Goal: Task Accomplishment & Management: Manage account settings

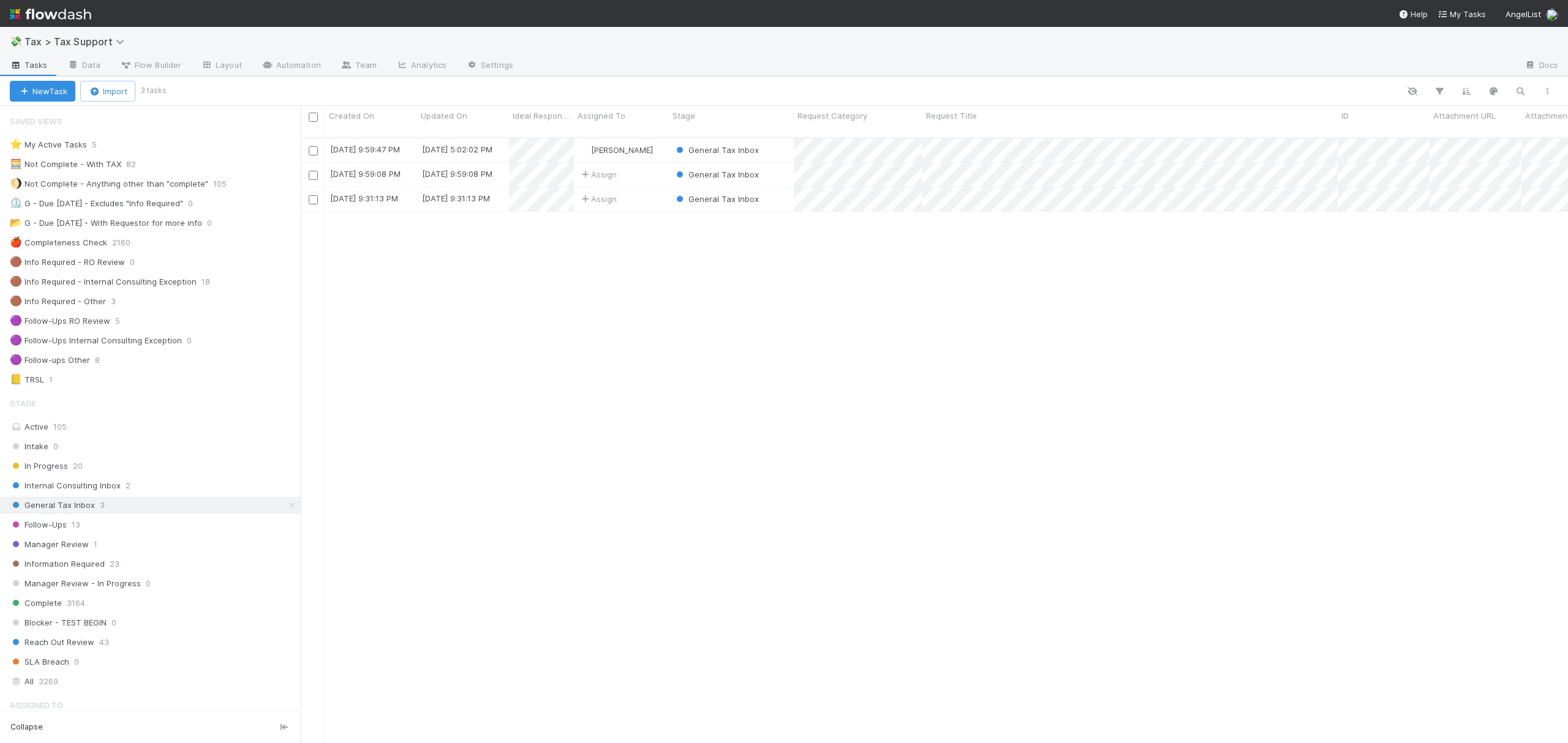
scroll to position [603, 1255]
click at [286, 509] on icon at bounding box center [292, 505] width 13 height 8
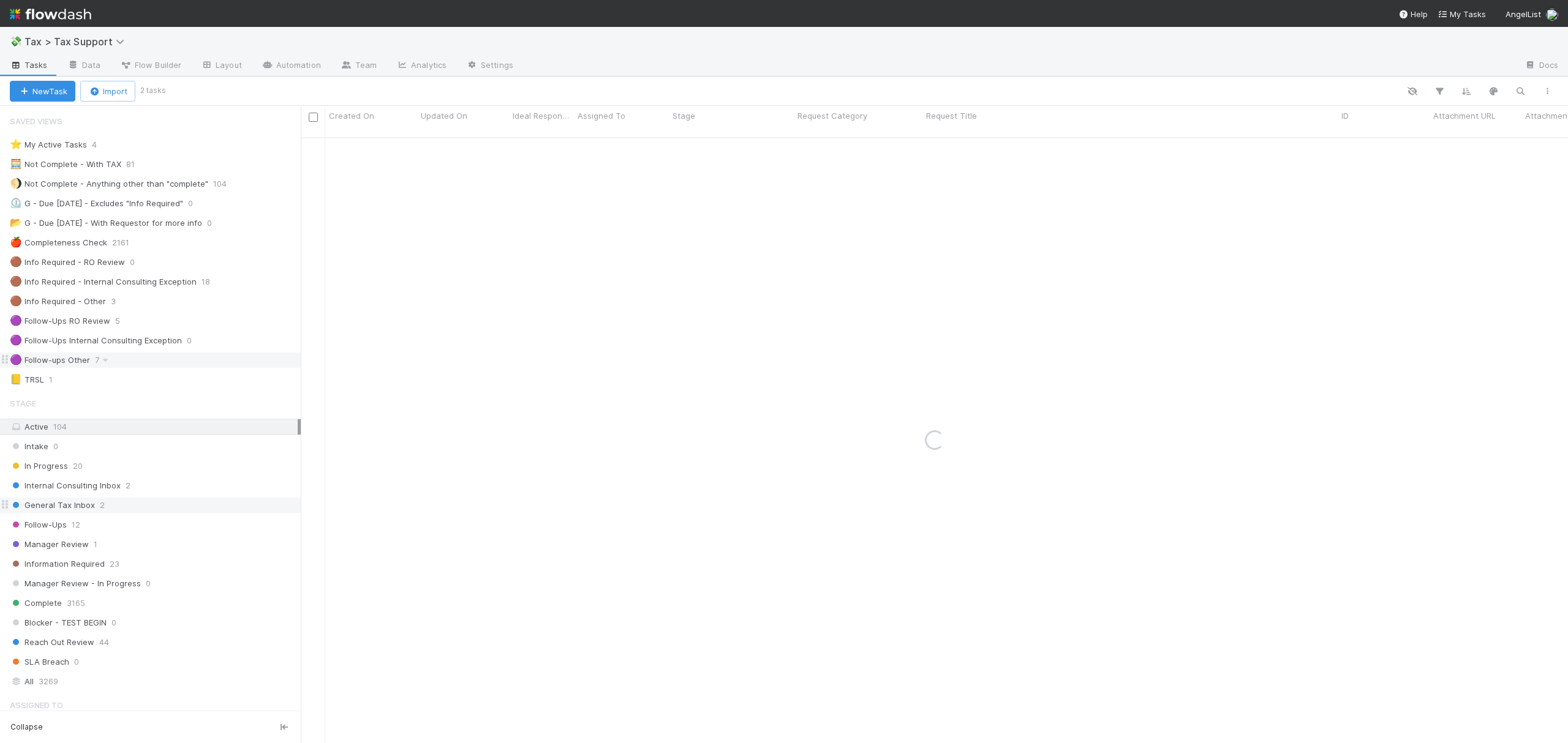
click at [156, 365] on div "🟣 Follow-ups Other 7" at bounding box center [155, 360] width 291 height 15
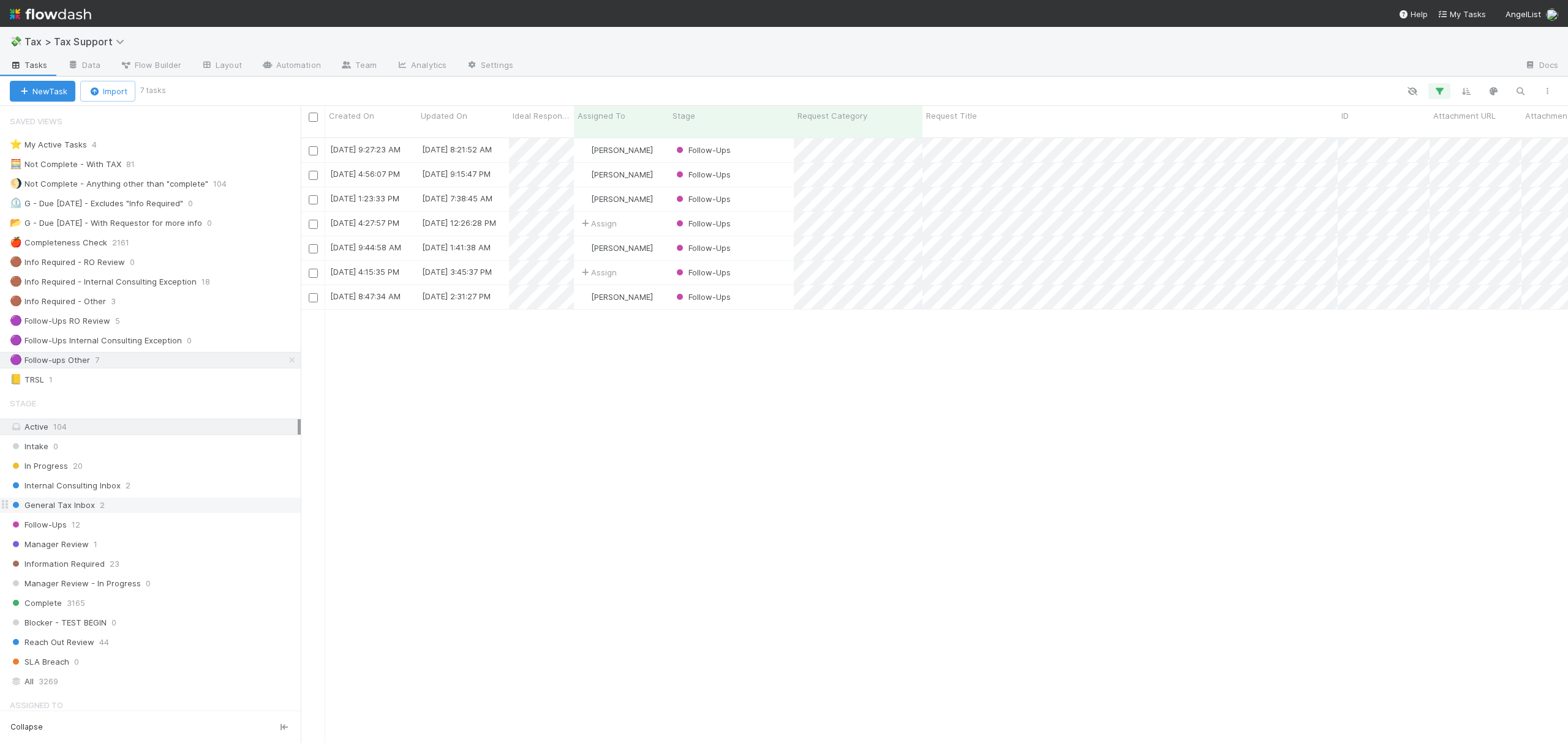
scroll to position [603, 1255]
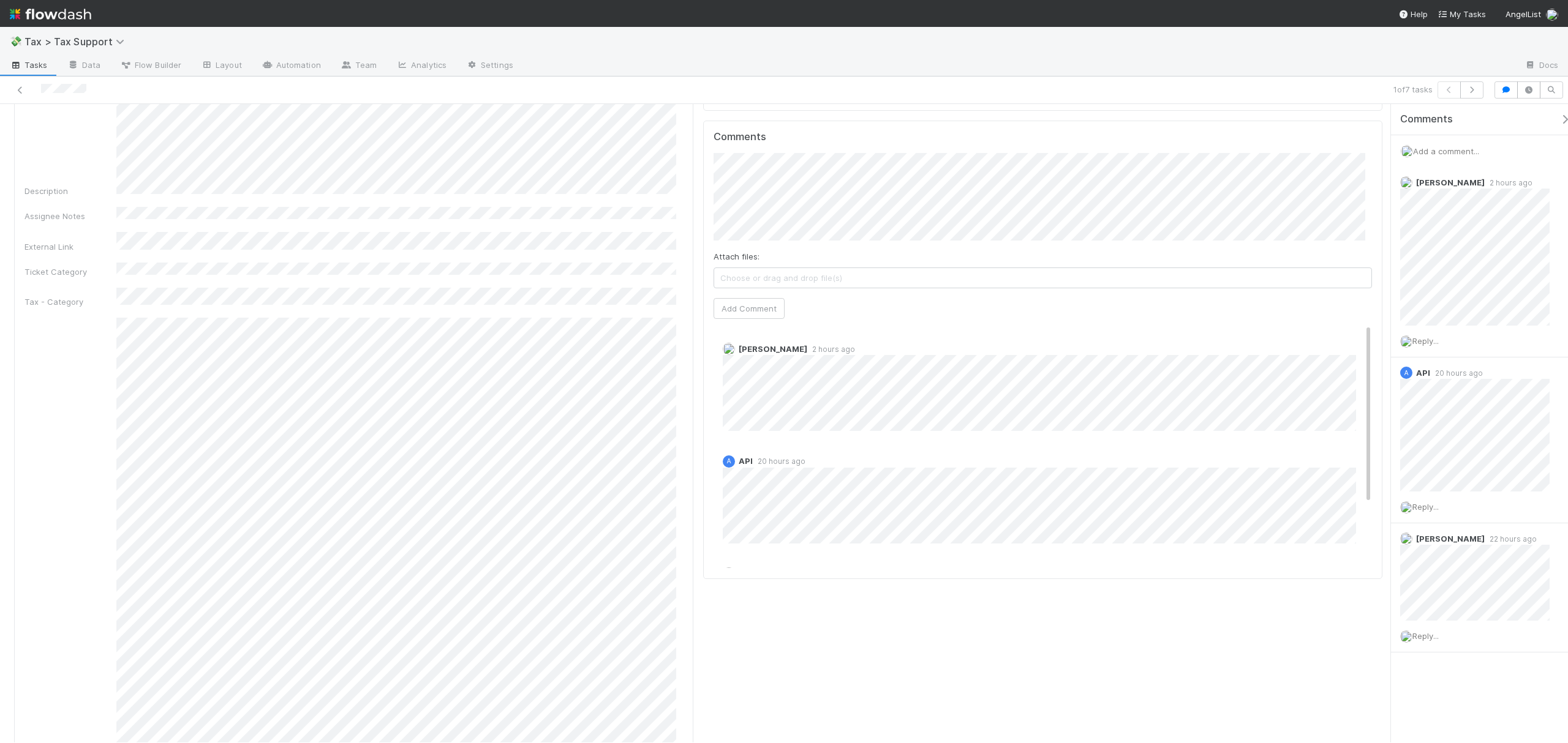
scroll to position [1325, 0]
drag, startPoint x: 1380, startPoint y: 168, endPoint x: 1376, endPoint y: 389, distance: 221.0
drag, startPoint x: 1355, startPoint y: 260, endPoint x: 1336, endPoint y: 150, distance: 111.6
click at [1336, 150] on div "Comments Attach files: Choose or drag and drop file(s) Add Comment Cody Maldona…" at bounding box center [1042, 353] width 658 height 438
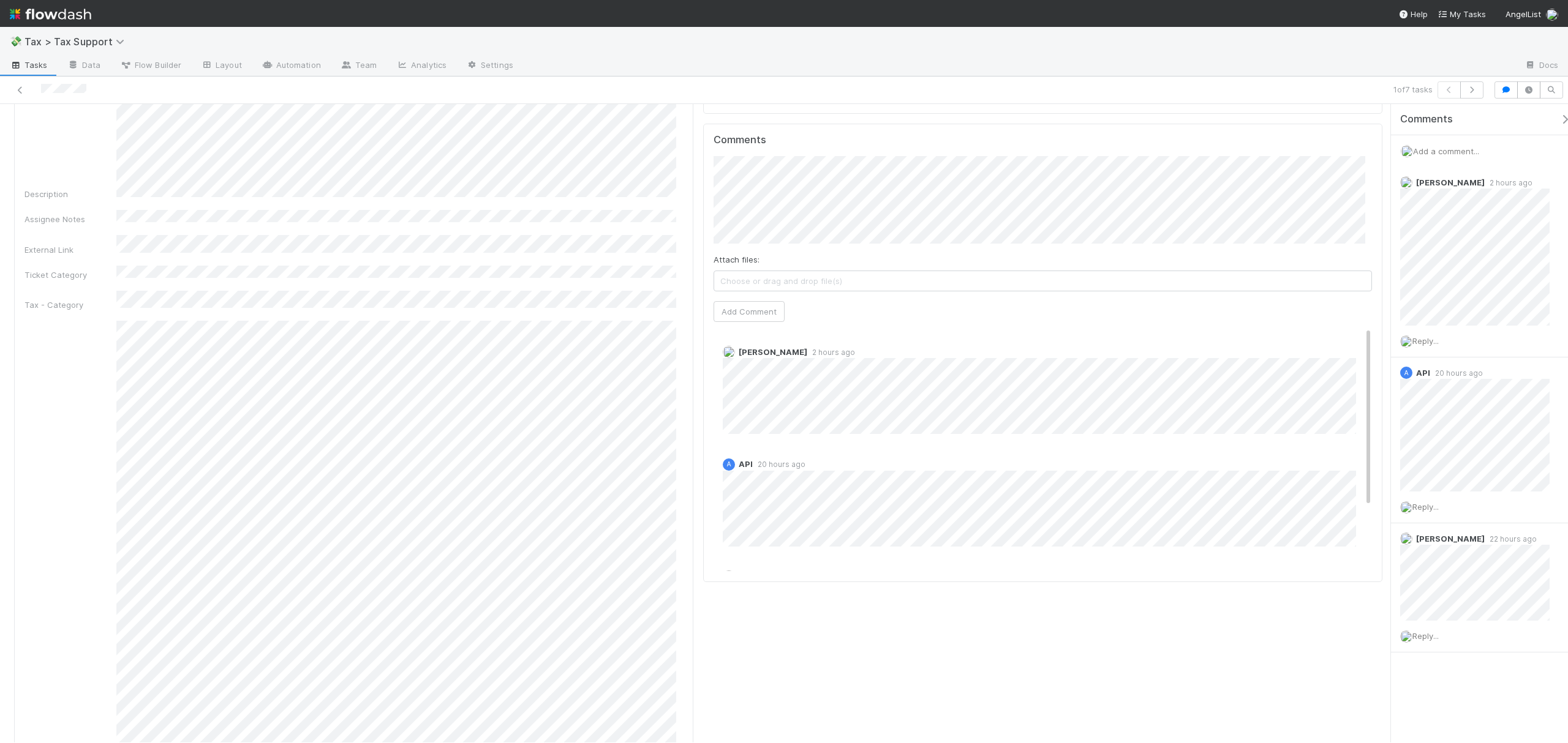
drag, startPoint x: 1355, startPoint y: 257, endPoint x: 1355, endPoint y: 185, distance: 72.0
click at [1355, 185] on div "Comments Attach files: Choose or drag and drop file(s) Add Comment Cody Maldona…" at bounding box center [1042, 353] width 658 height 438
click at [1353, 337] on div "Cody Maldonado 2 hours ago" at bounding box center [1049, 386] width 671 height 98
click at [1355, 337] on div "Cody Maldonado 2 hours ago" at bounding box center [1049, 386] width 671 height 98
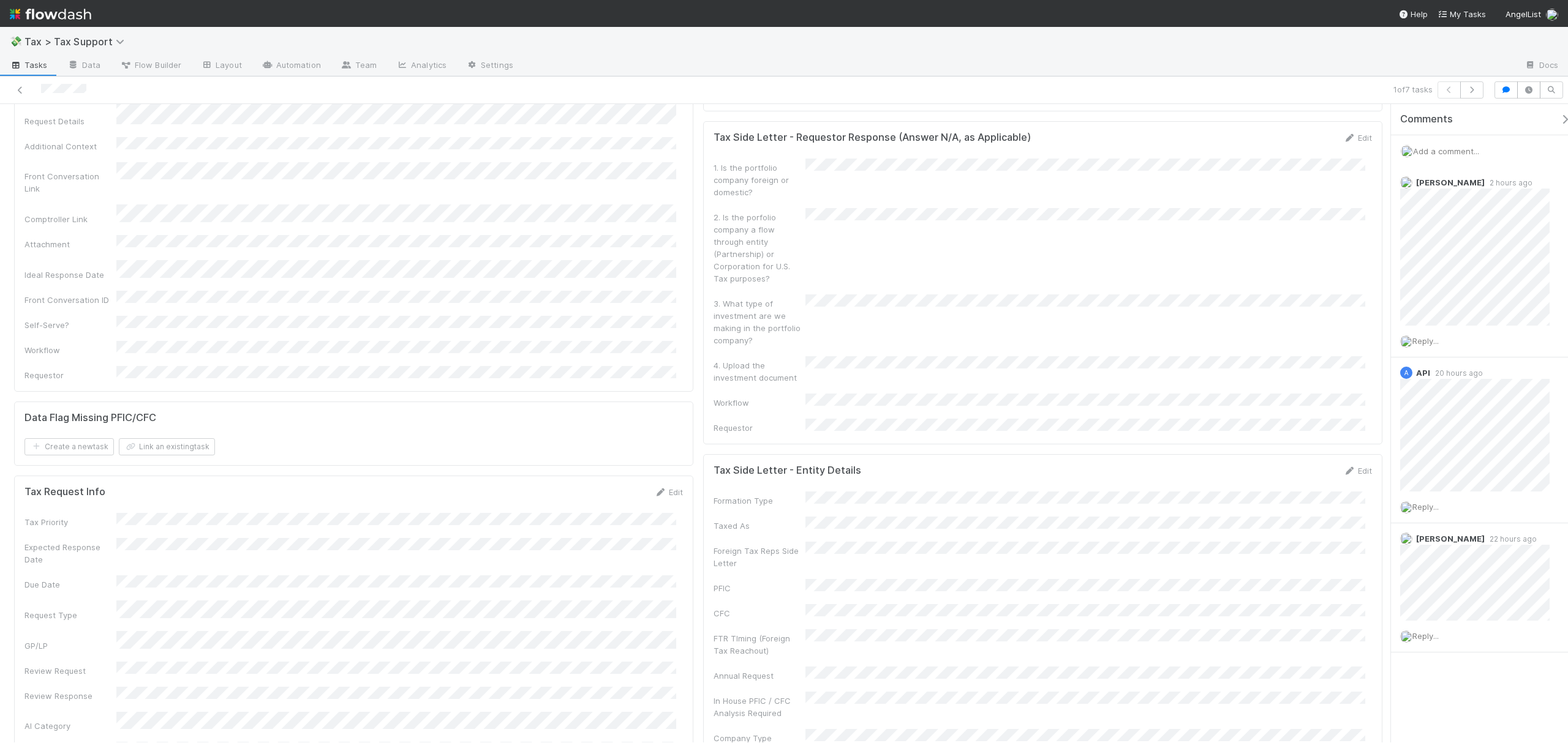
scroll to position [84, 0]
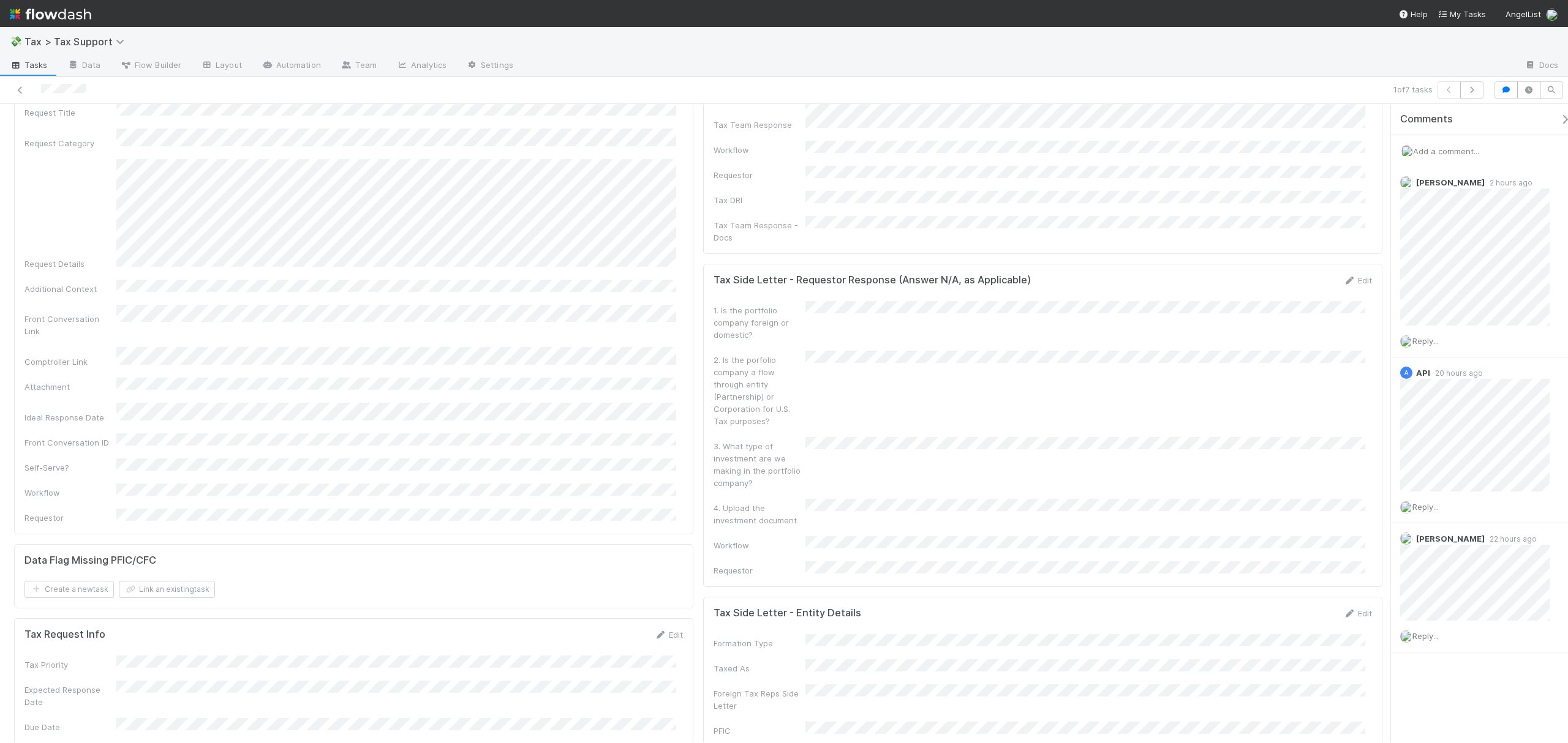
drag, startPoint x: 1380, startPoint y: 349, endPoint x: 1368, endPoint y: 141, distance: 208.3
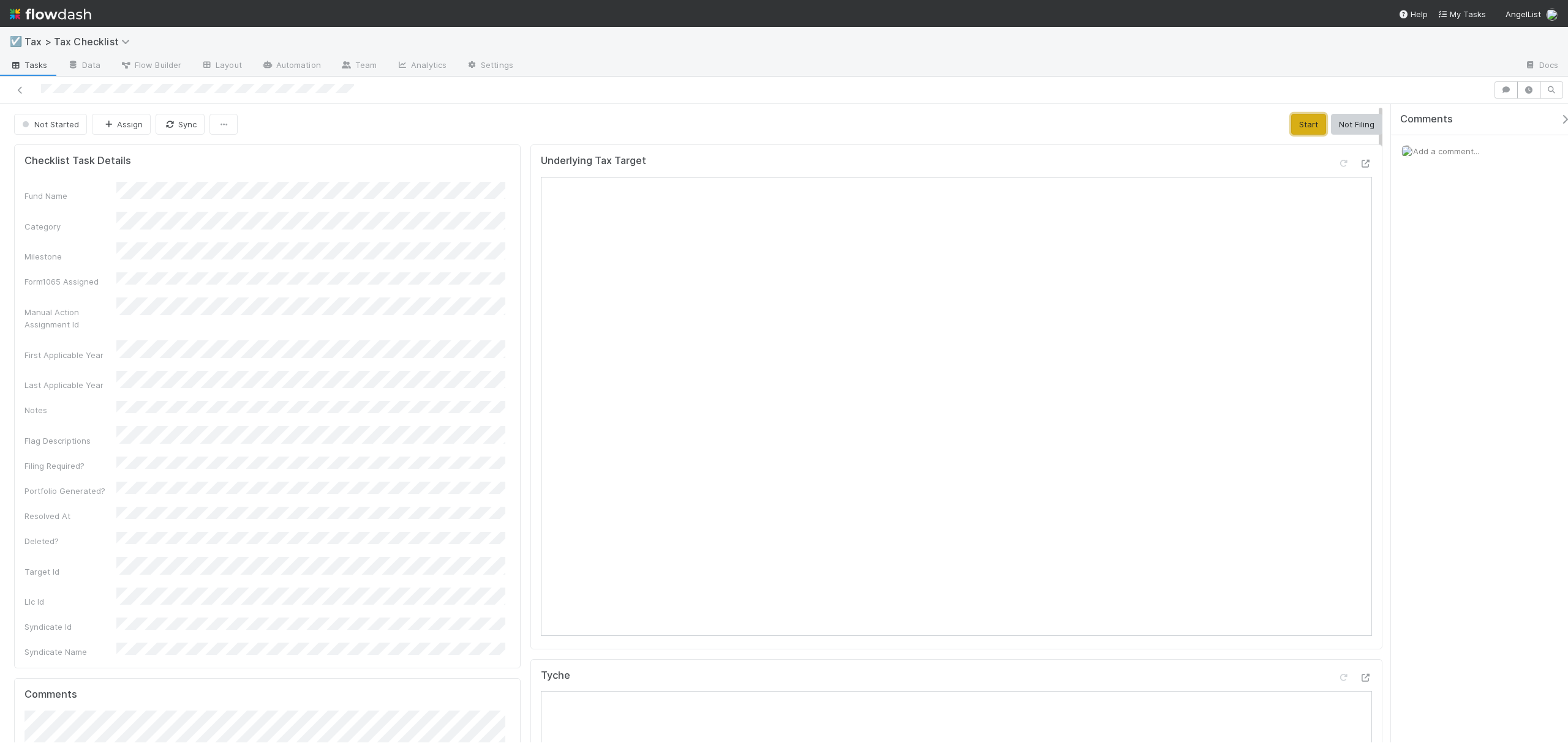
click at [1296, 127] on button "Start" at bounding box center [1309, 125] width 35 height 21
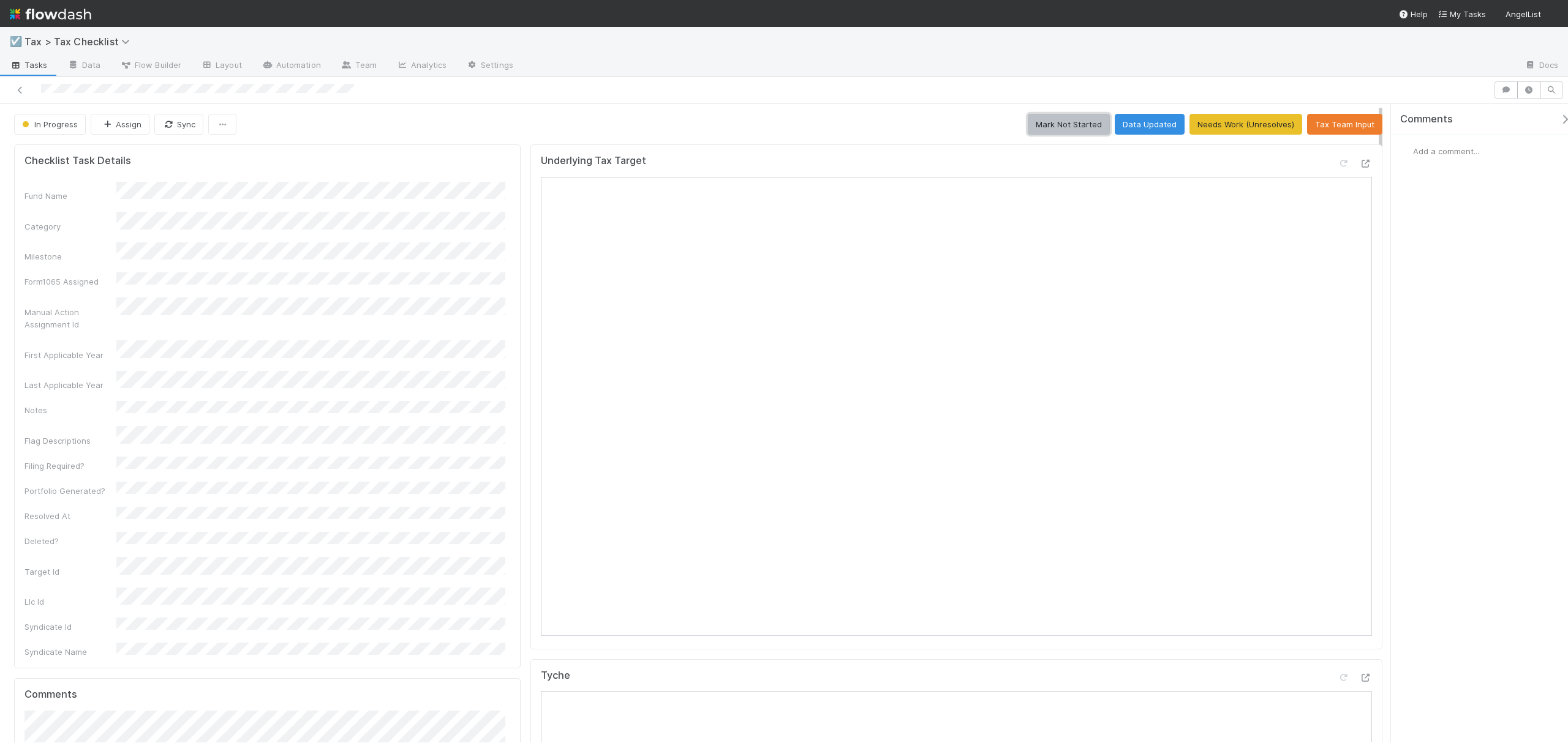
click at [1063, 129] on button "Mark Not Started" at bounding box center [1068, 125] width 82 height 21
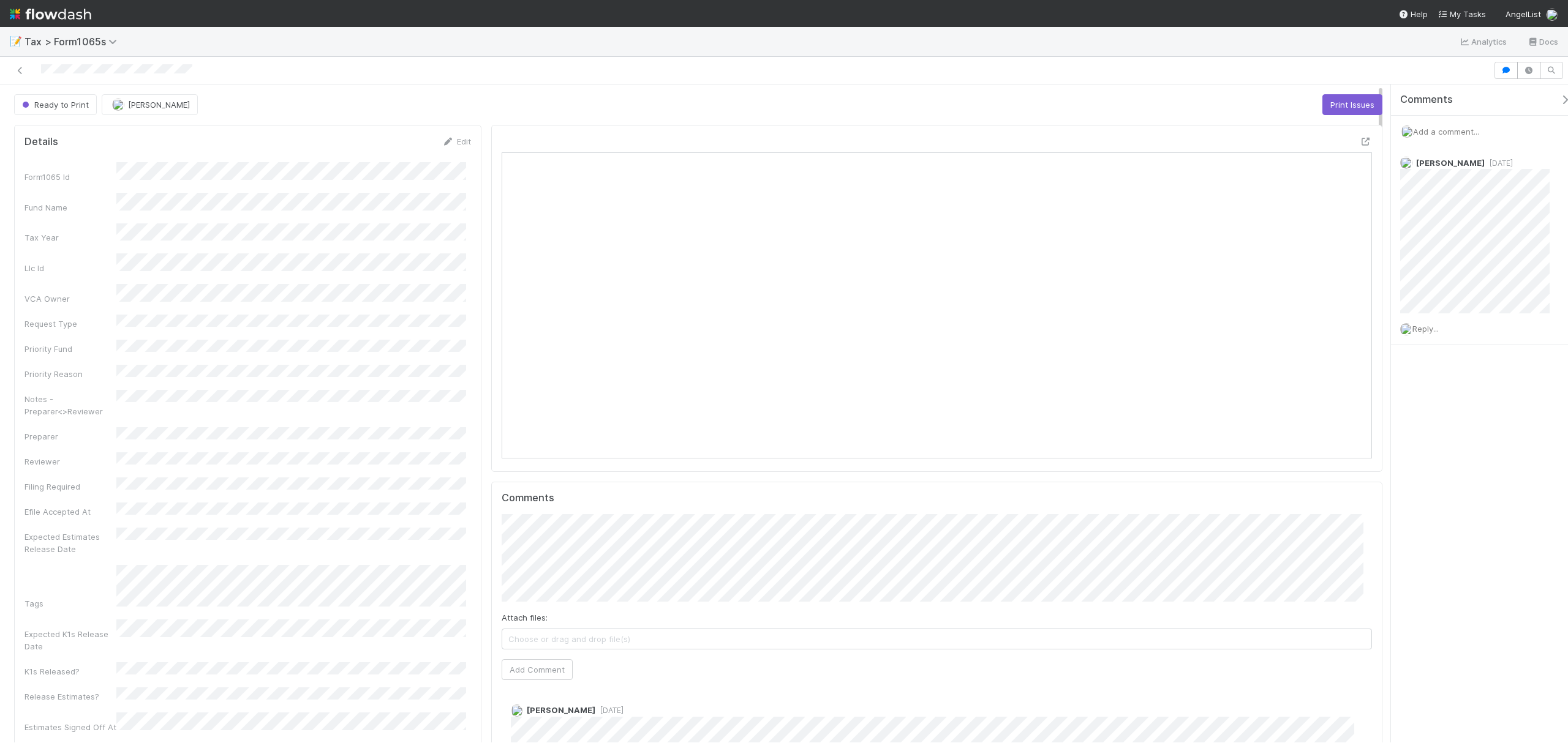
scroll to position [237, 849]
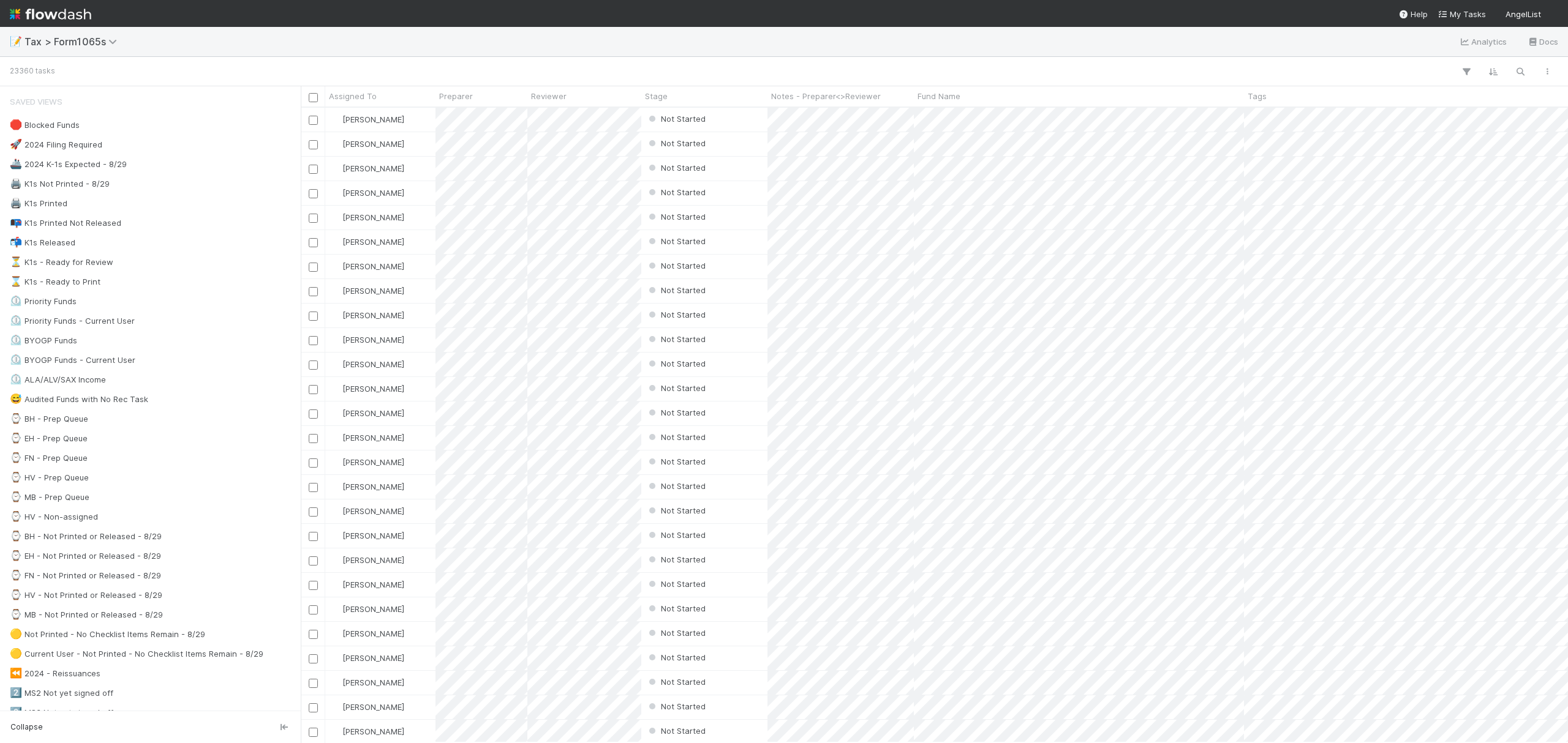
scroll to position [622, 1255]
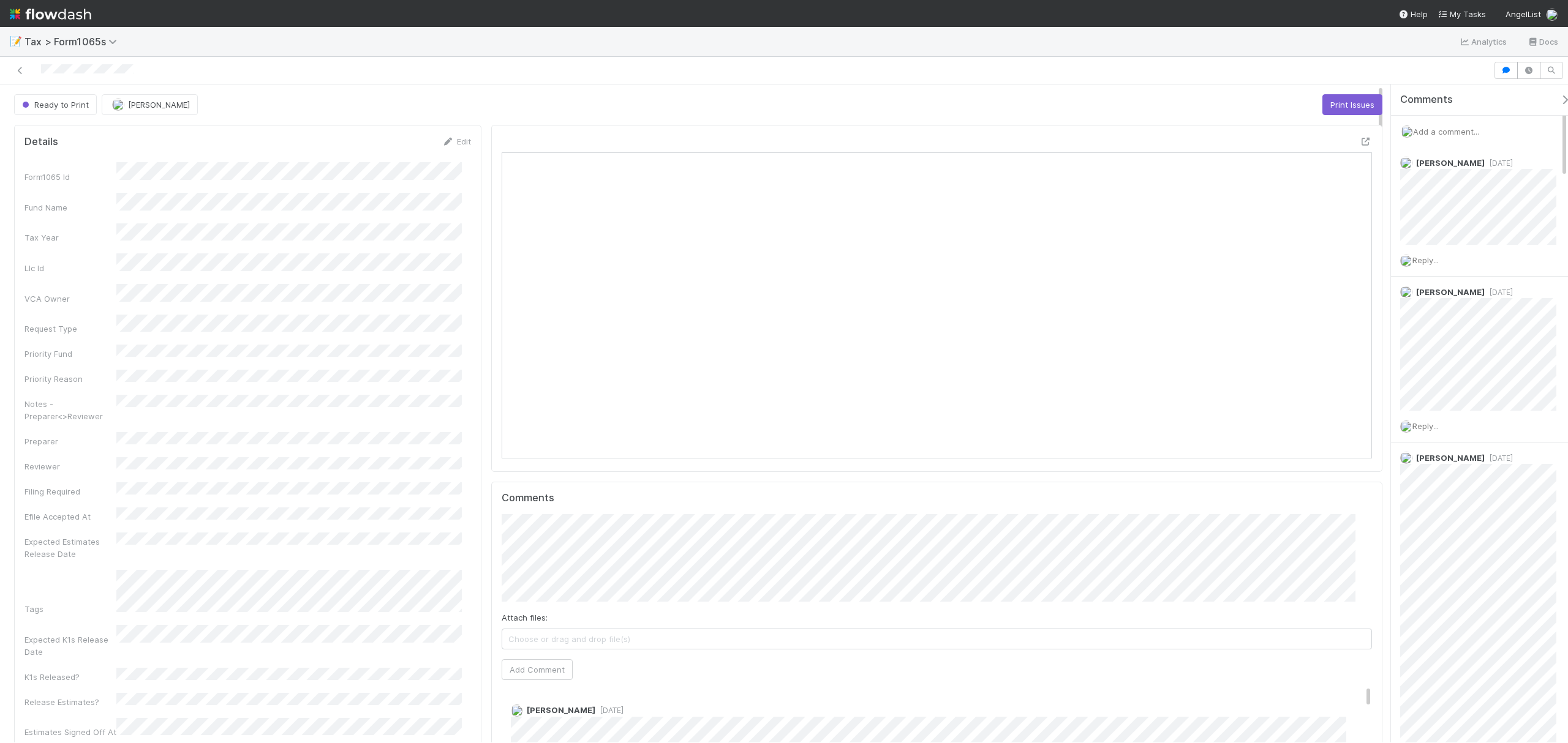
scroll to position [13, 13]
